Goal: Transaction & Acquisition: Book appointment/travel/reservation

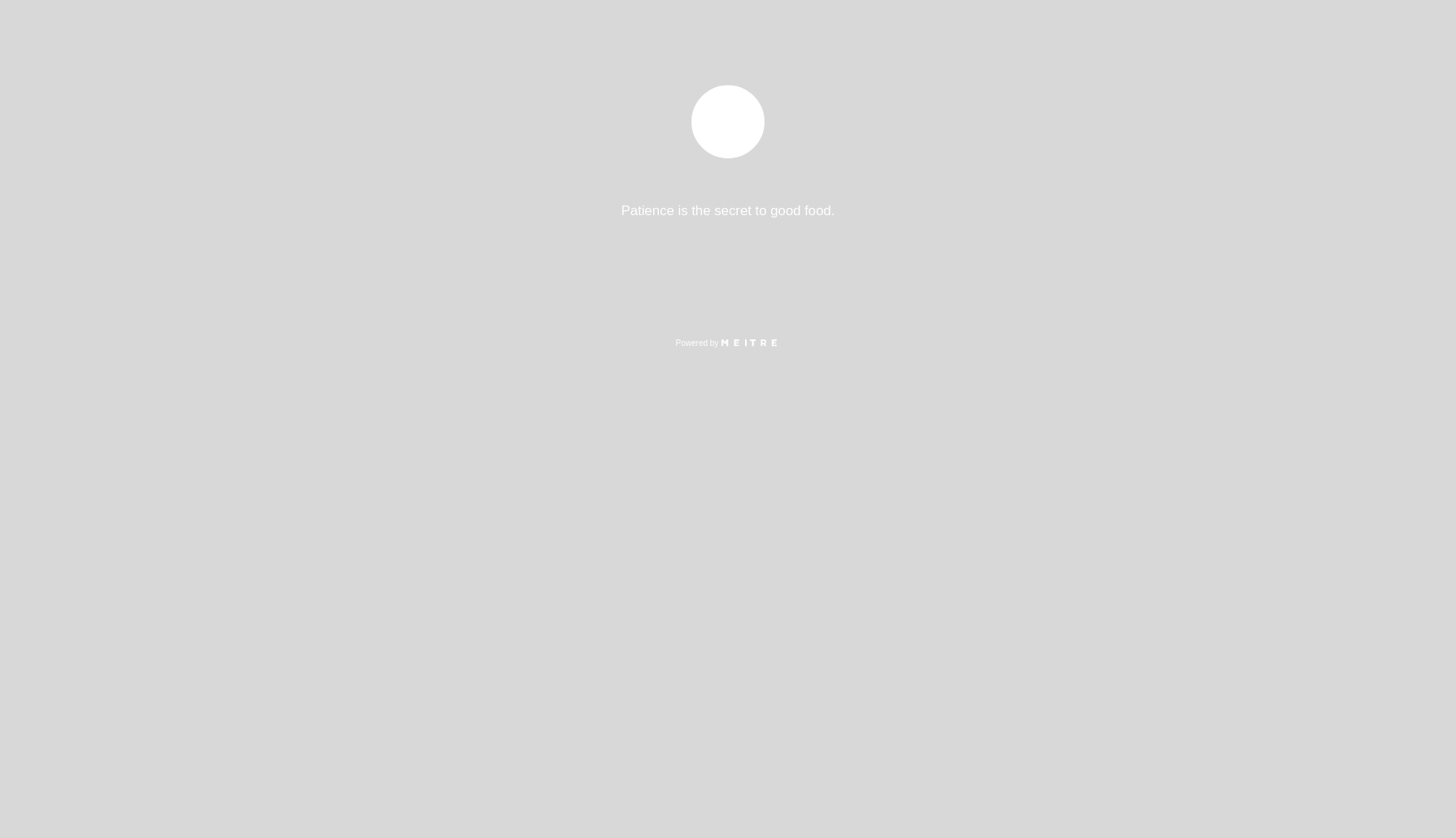
select select "es"
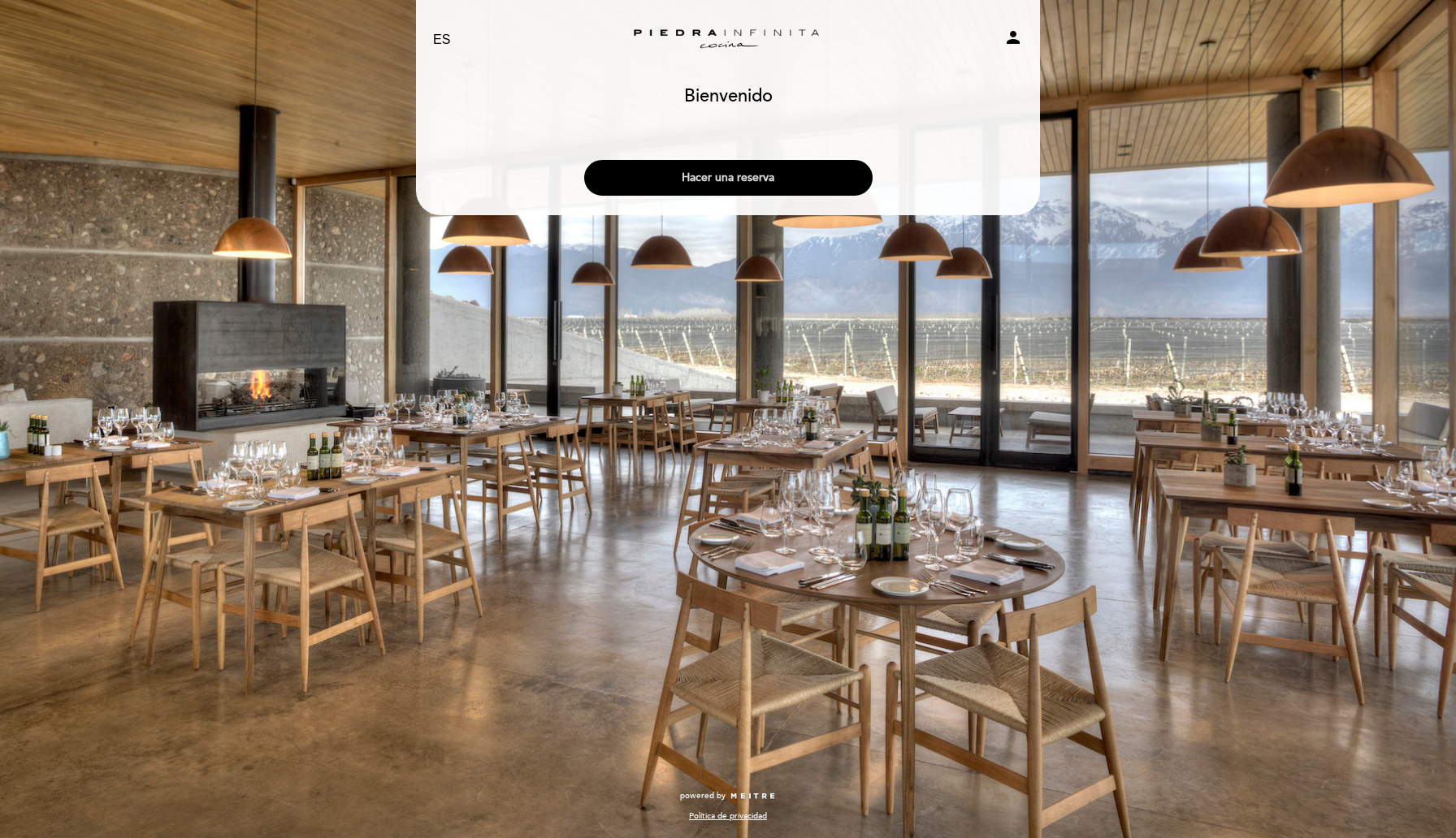
click at [734, 182] on button "Hacer una reserva" at bounding box center [729, 178] width 289 height 36
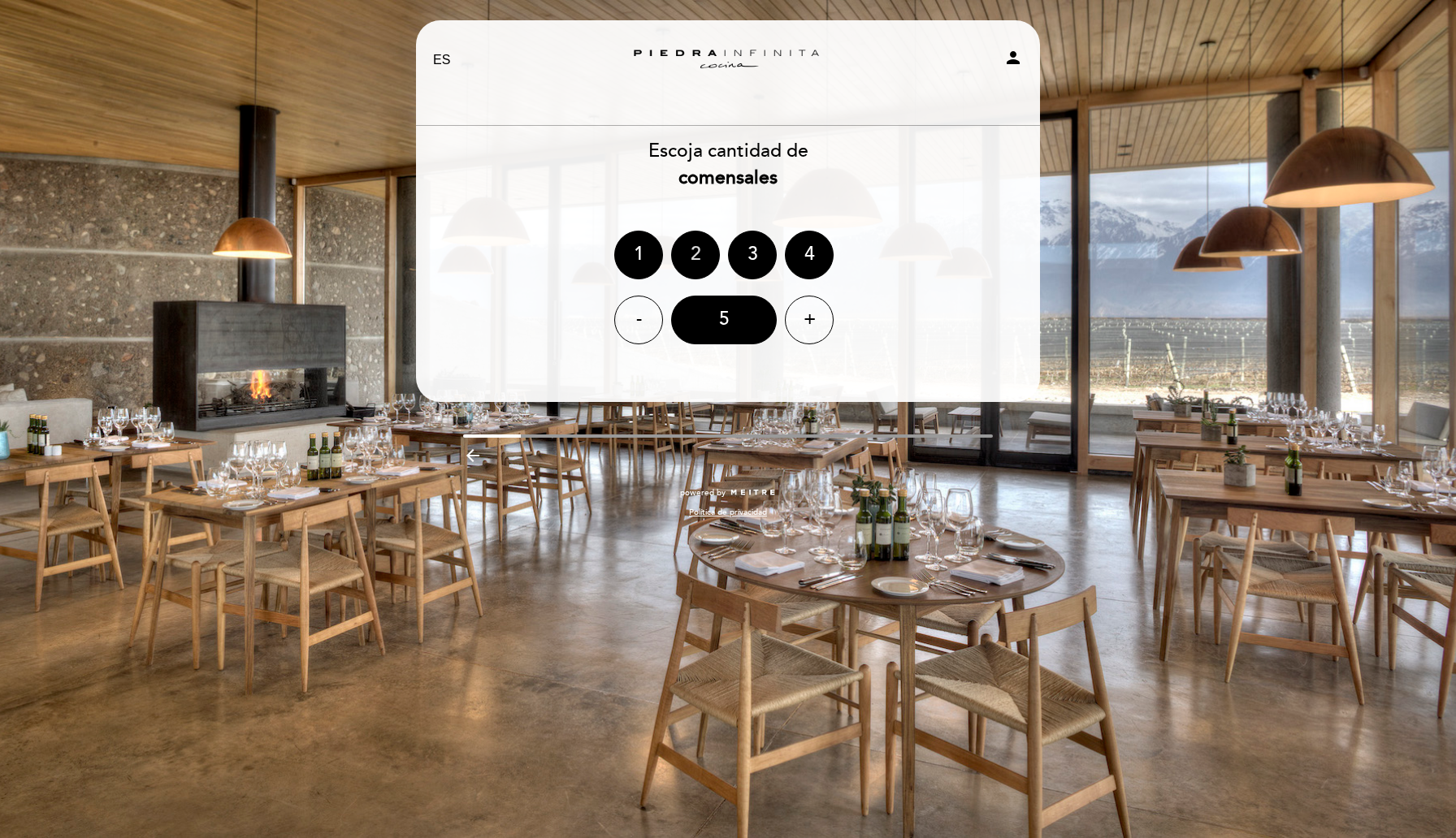
click at [699, 258] on div "2" at bounding box center [695, 255] width 49 height 49
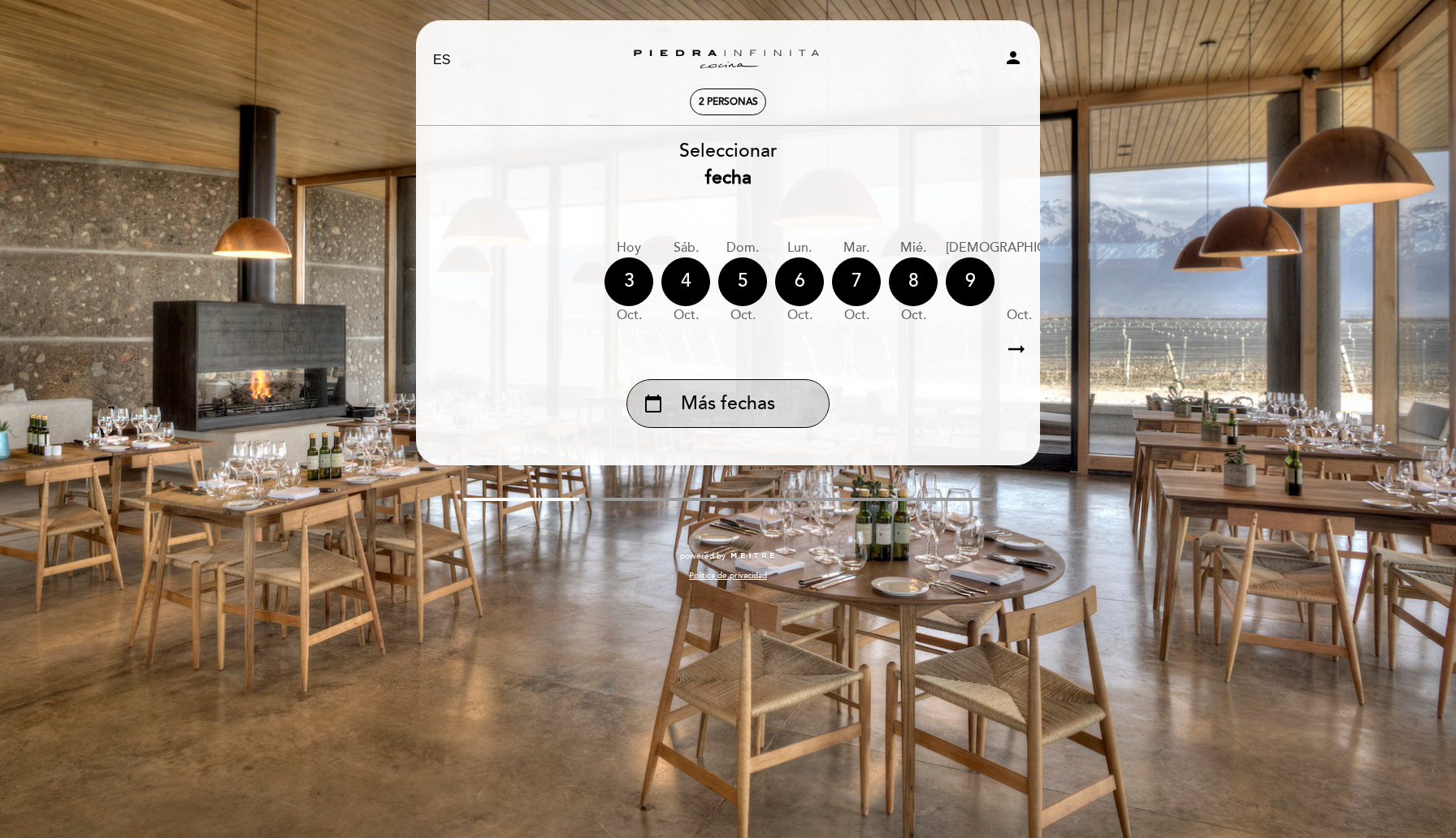
click at [762, 394] on span "Más fechas" at bounding box center [728, 404] width 94 height 27
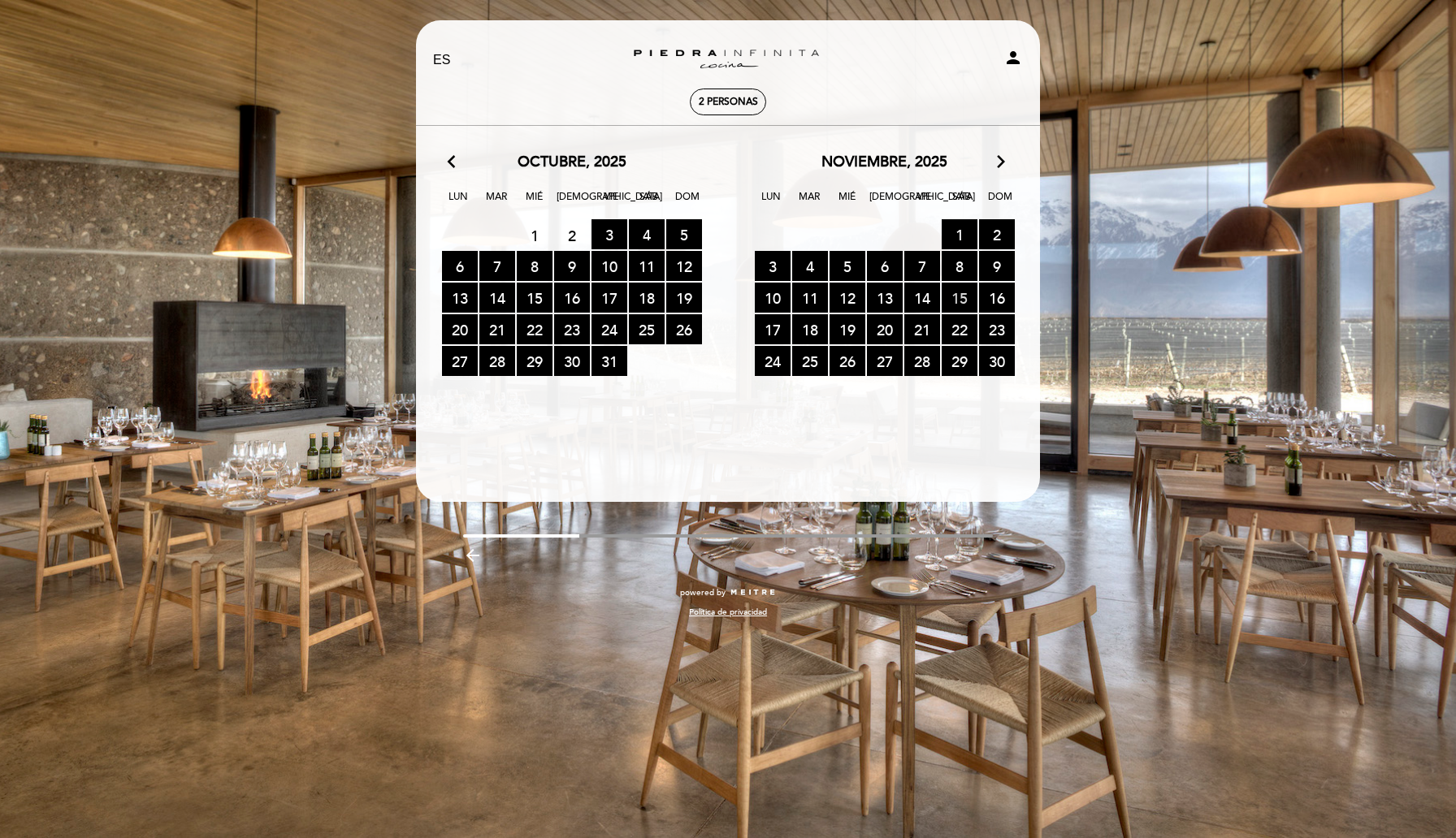
click at [959, 299] on span "15 RESERVAS DISPONIBLES" at bounding box center [960, 297] width 36 height 30
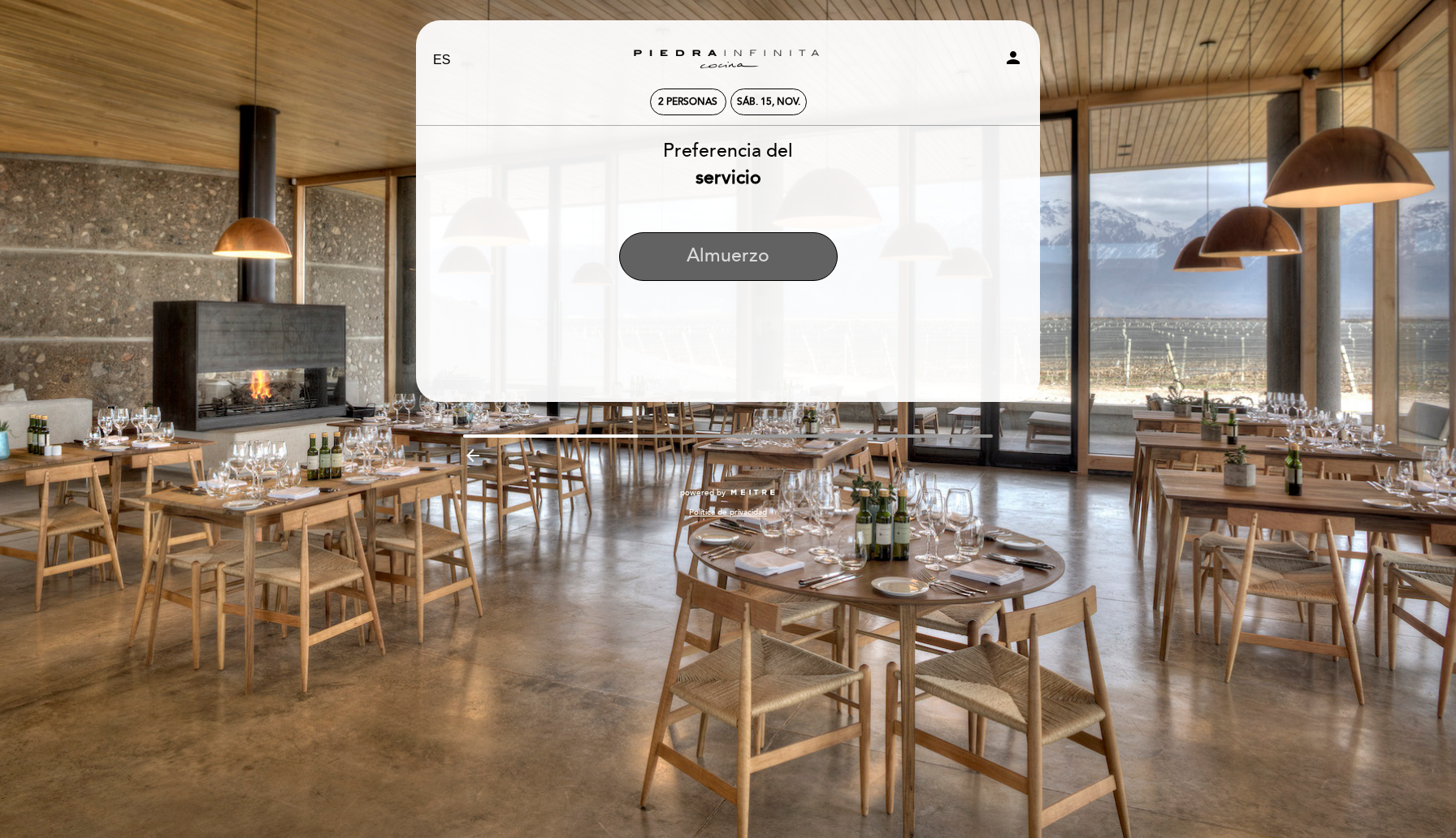
click at [746, 255] on button "Almuerzo" at bounding box center [728, 256] width 218 height 49
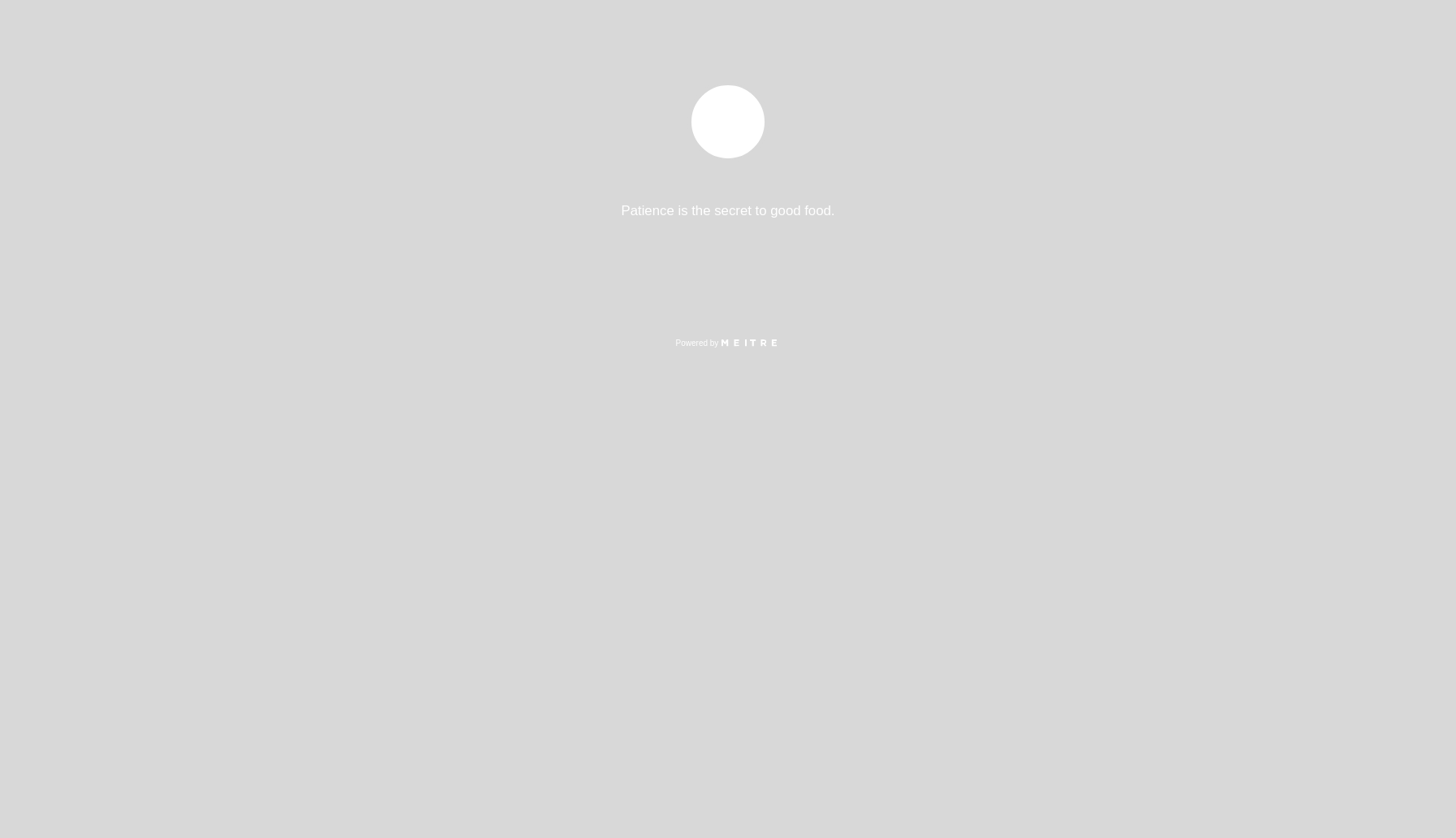
select select "es"
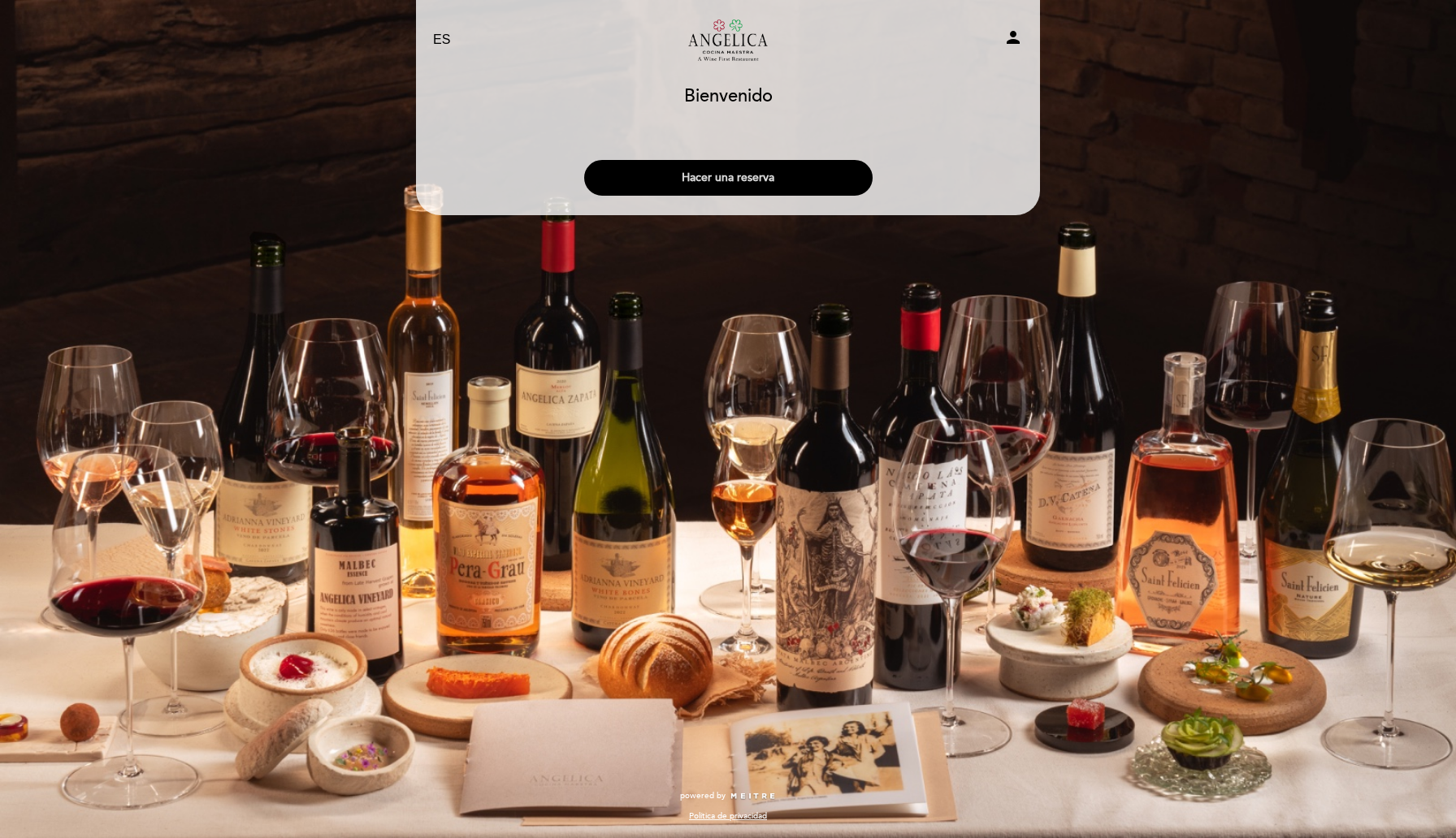
click at [744, 181] on button "Hacer una reserva" at bounding box center [729, 178] width 289 height 36
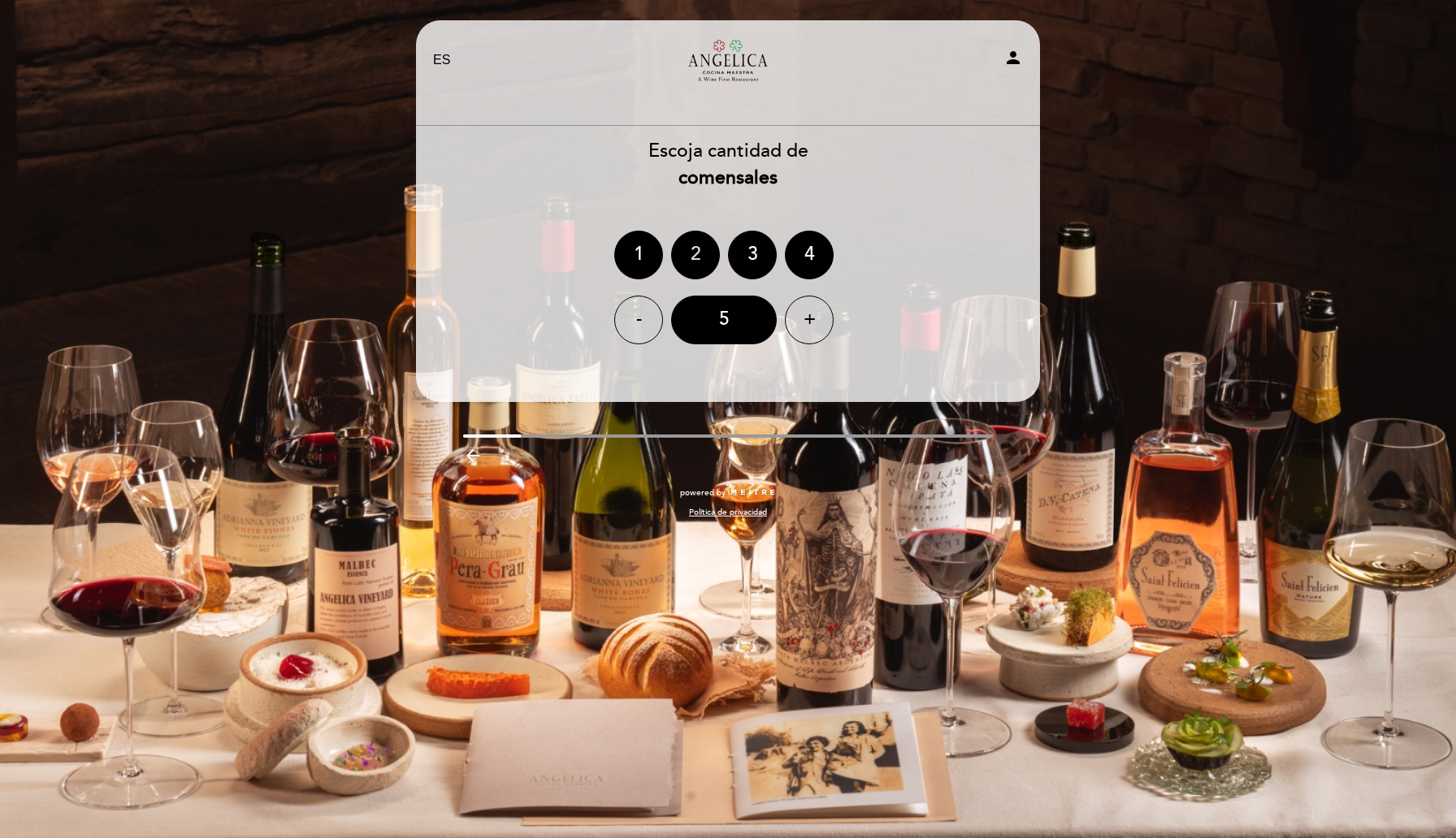
click at [695, 267] on div "2" at bounding box center [695, 255] width 49 height 49
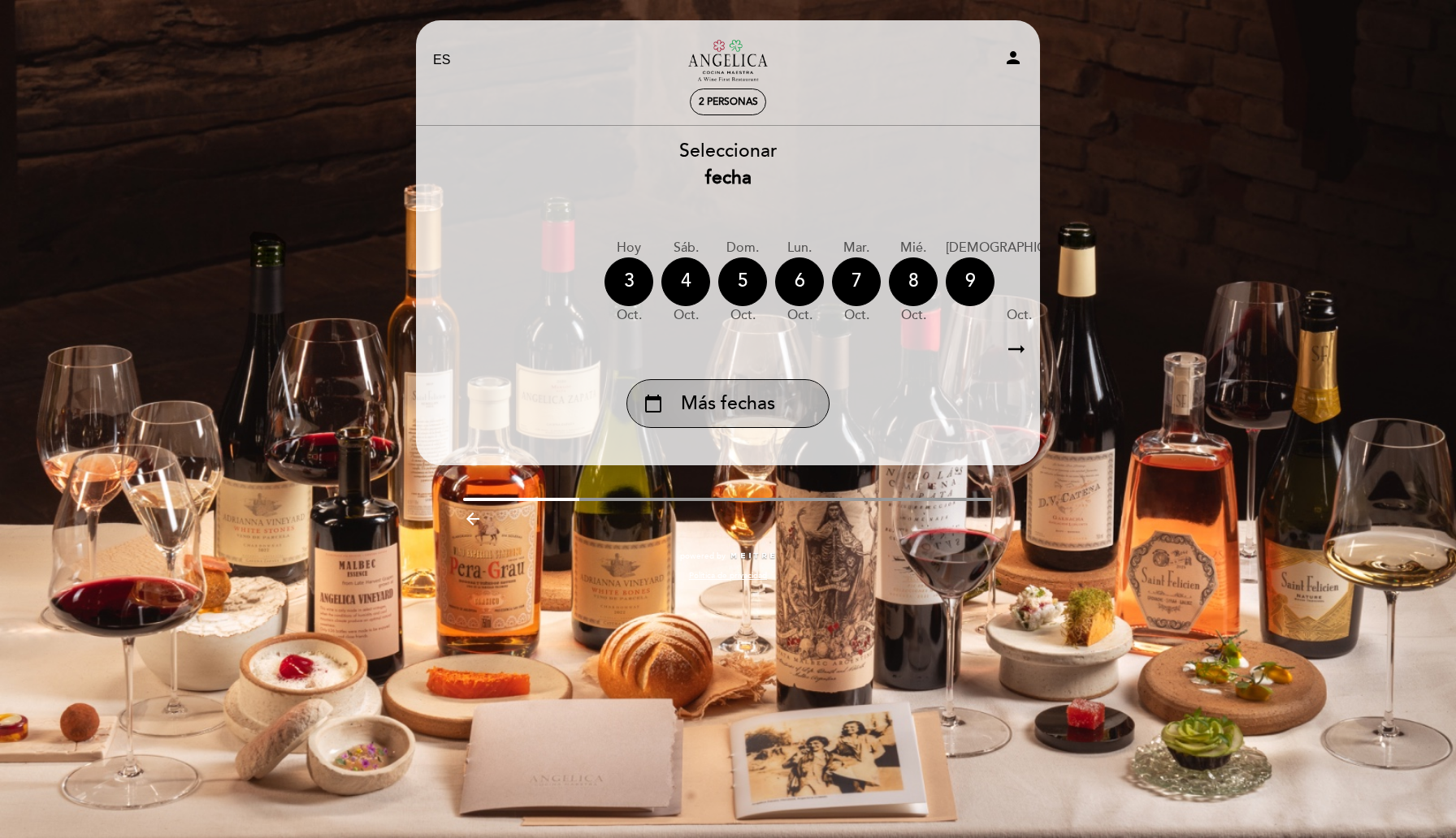
click at [736, 402] on span "Más fechas" at bounding box center [728, 404] width 94 height 27
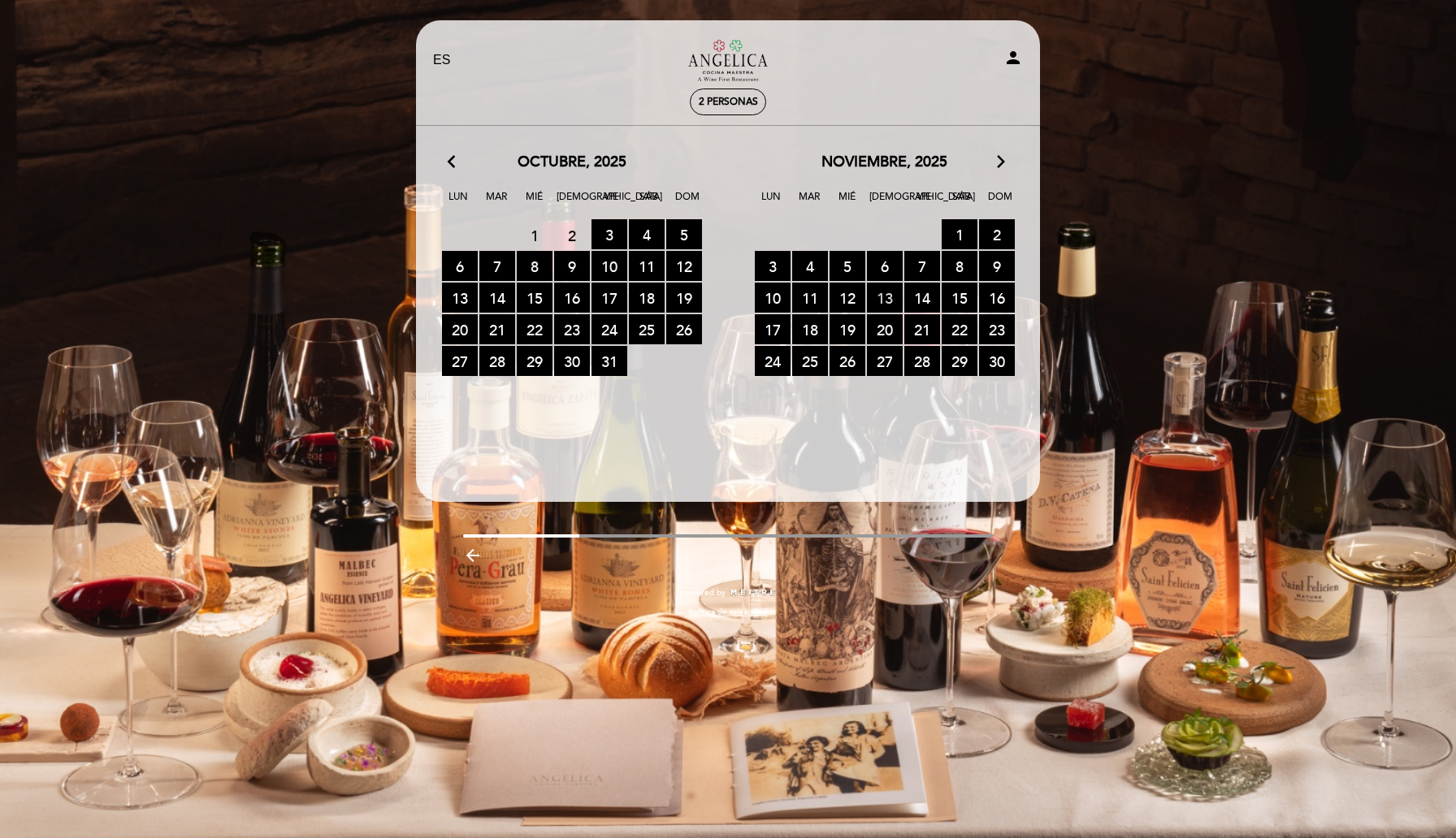
click at [885, 297] on span "13 RESERVAS DISPONIBLES" at bounding box center [885, 297] width 36 height 30
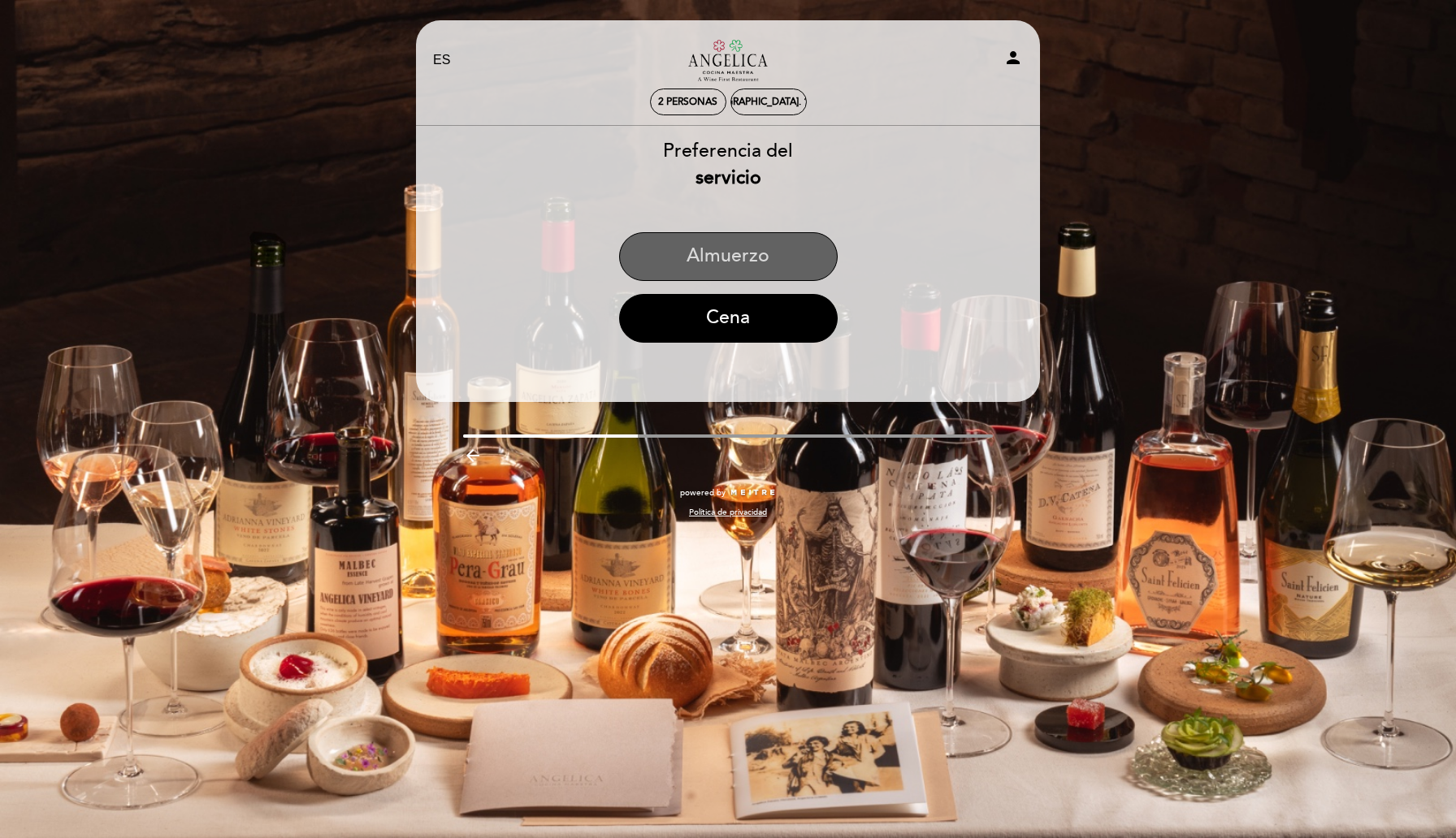
click at [759, 268] on button "Almuerzo" at bounding box center [728, 256] width 218 height 49
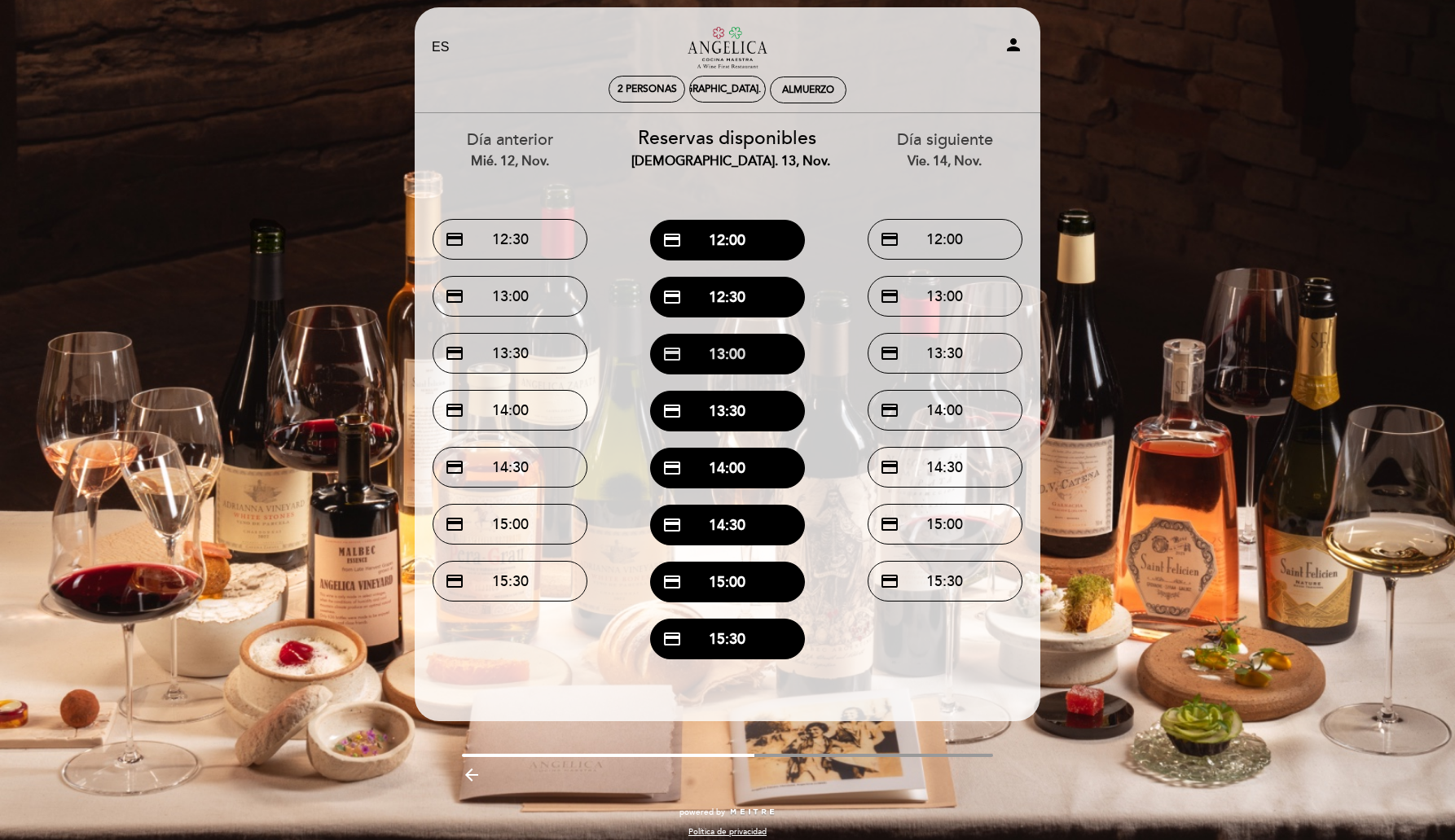
scroll to position [27, 0]
